Goal: Task Accomplishment & Management: Complete application form

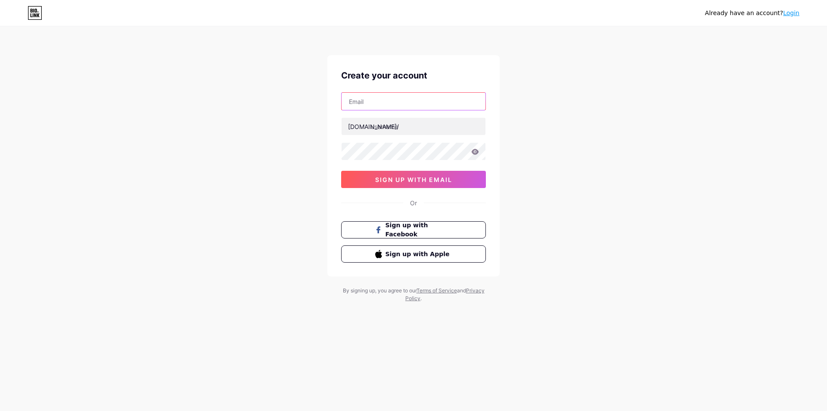
click at [419, 95] on input "text" at bounding box center [414, 101] width 144 height 17
type input "[EMAIL_ADDRESS][DOMAIN_NAME]"
click at [405, 122] on input "text" at bounding box center [414, 126] width 144 height 17
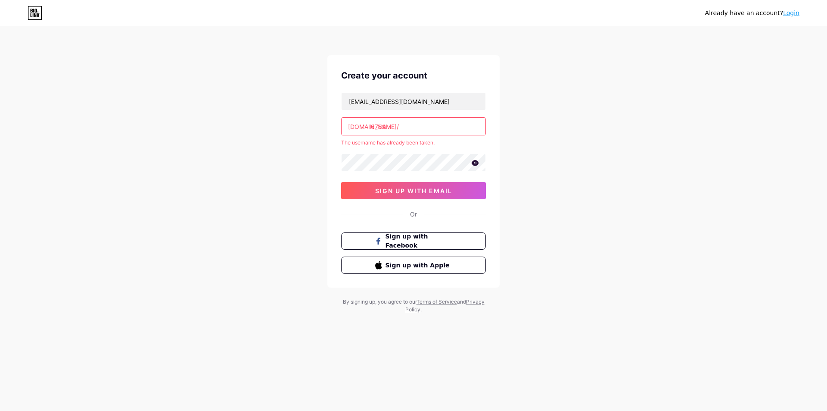
click at [405, 128] on input "6789" at bounding box center [414, 126] width 144 height 17
type input "6"
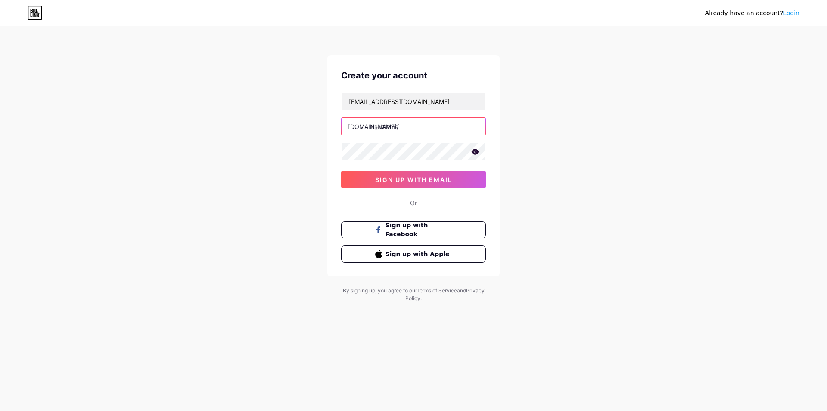
type input "-"
type input "pg9992"
click at [407, 179] on span "sign up with email" at bounding box center [413, 179] width 77 height 7
